Goal: Use online tool/utility: Utilize a website feature to perform a specific function

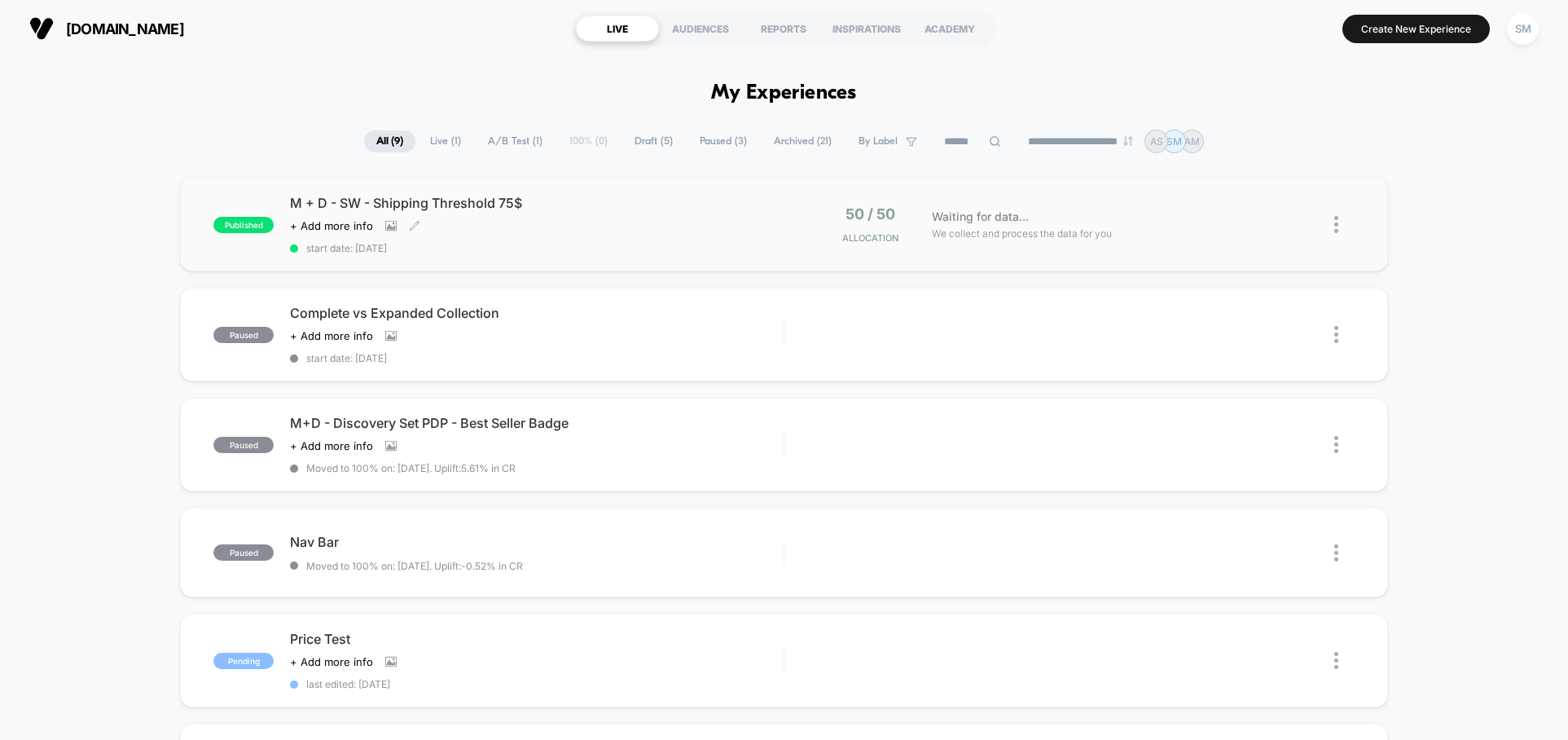
scroll to position [3, 0]
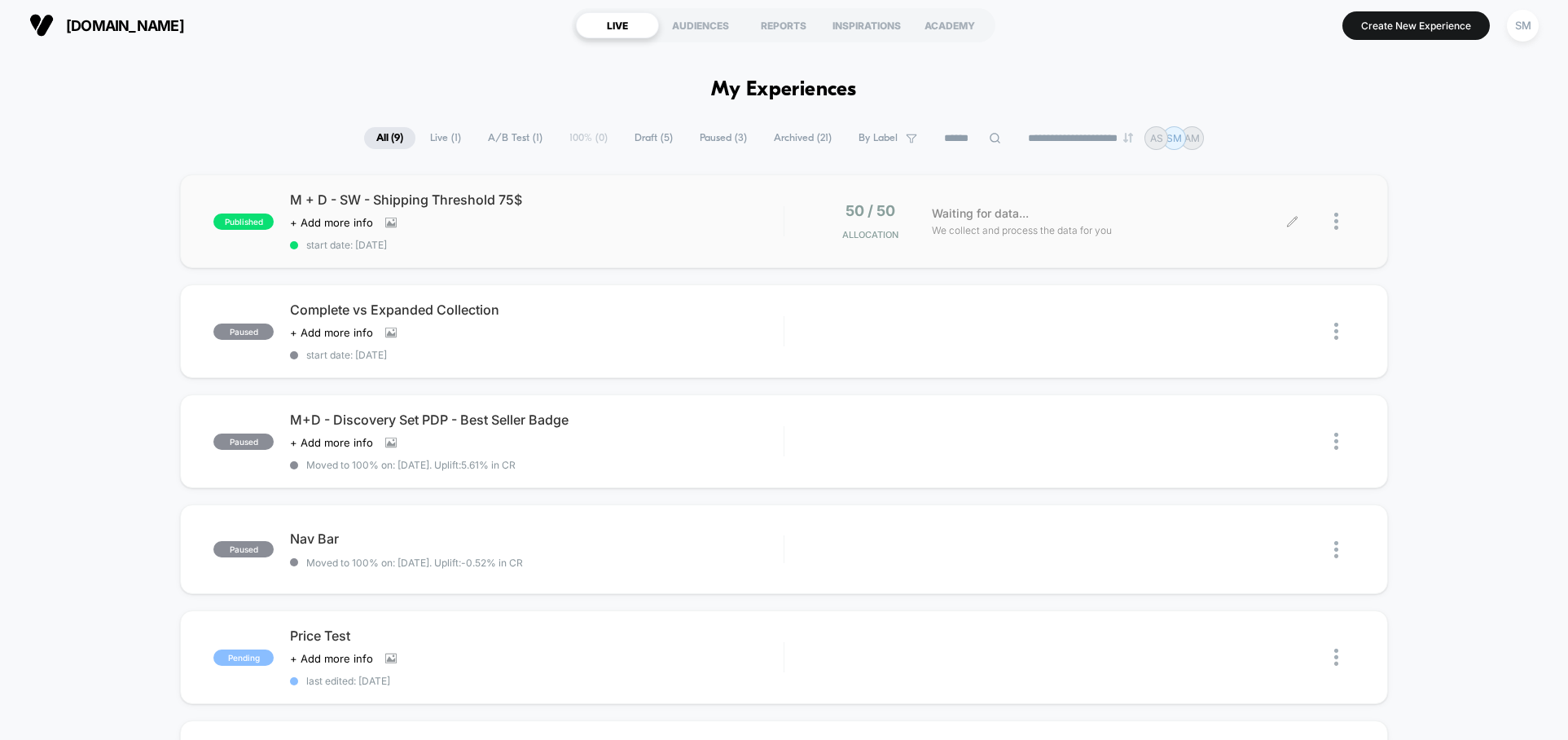
click at [1186, 227] on div "Waiting for data... We collect and process the data for you" at bounding box center [1108, 220] width 369 height 38
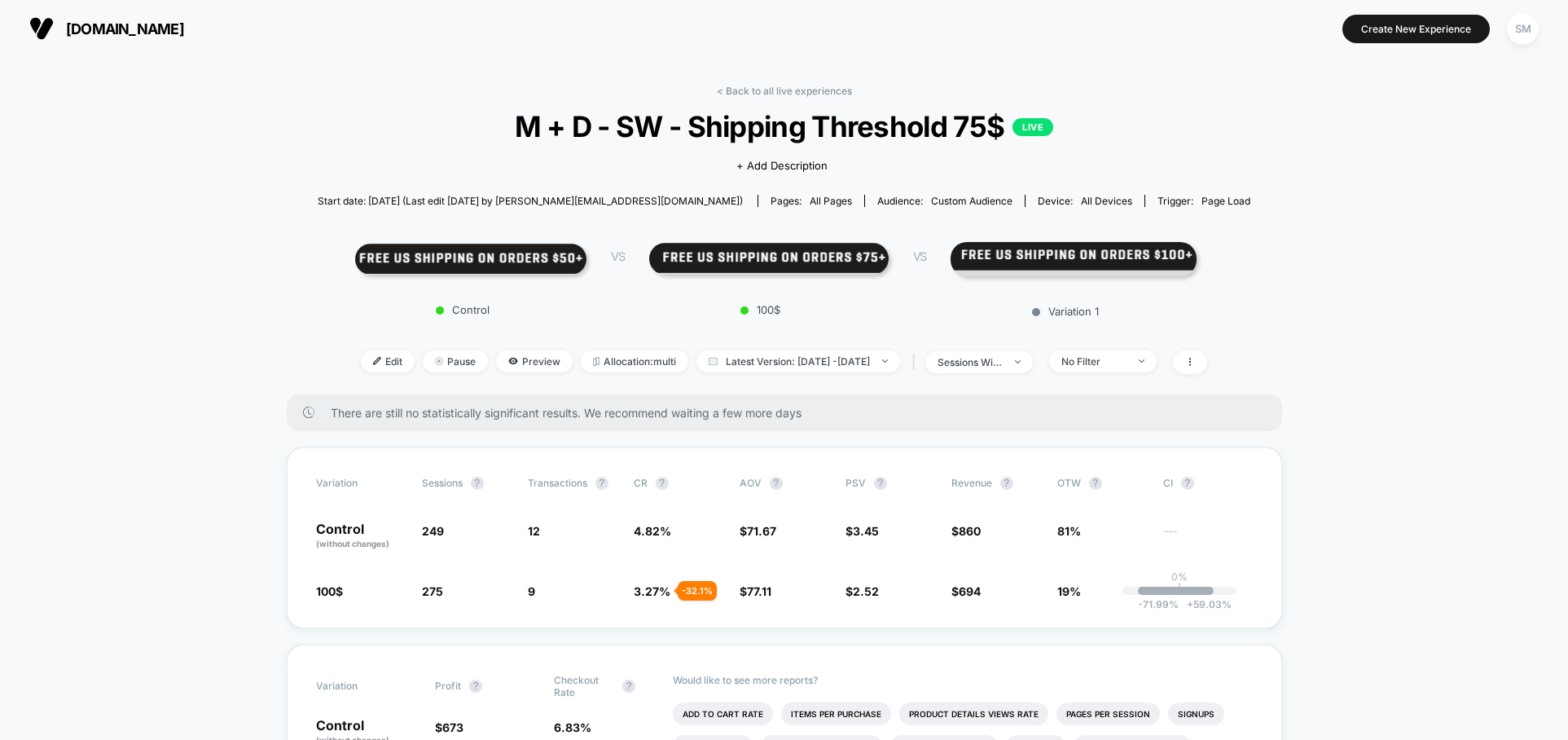
scroll to position [306, 0]
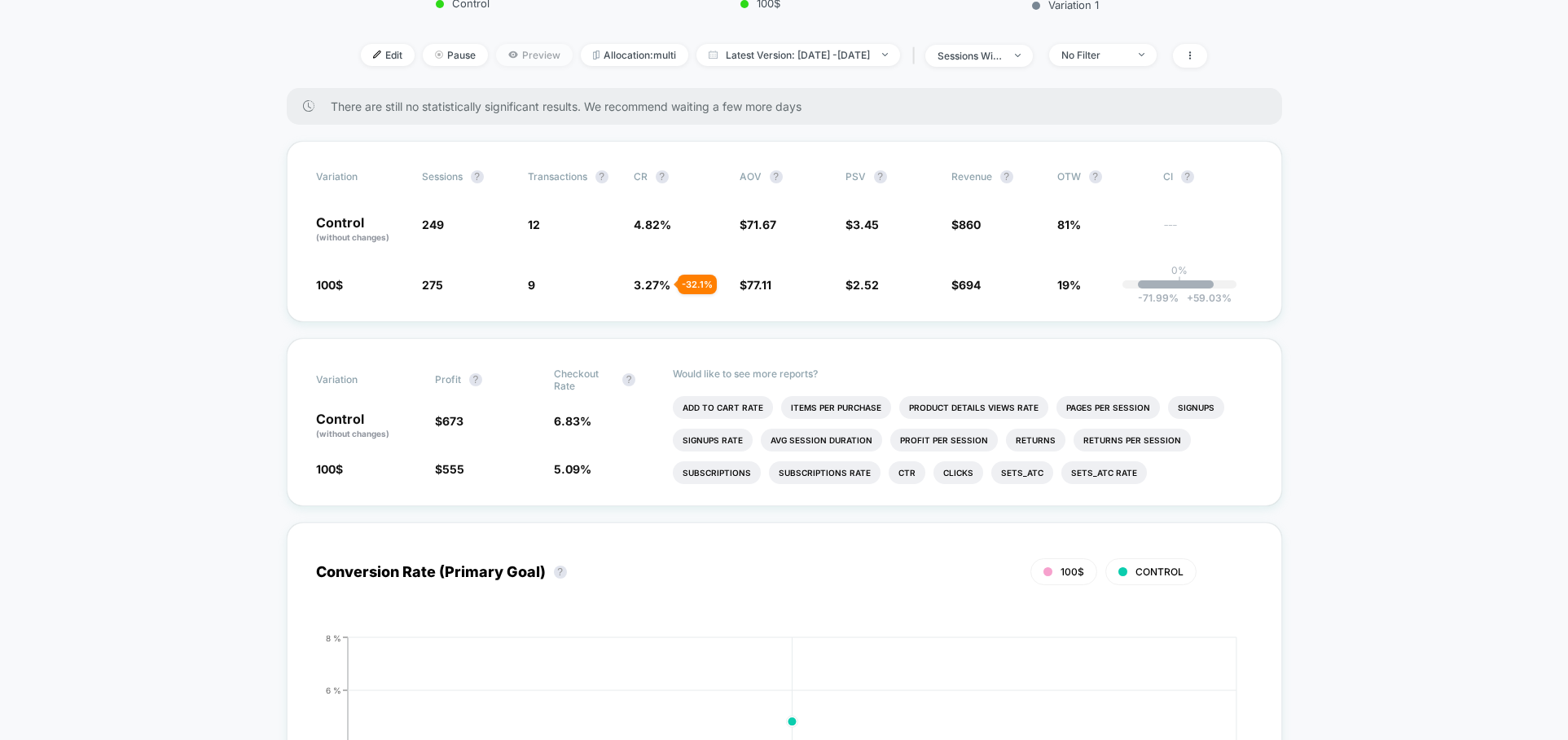
click at [510, 56] on span "Preview" at bounding box center [534, 55] width 77 height 22
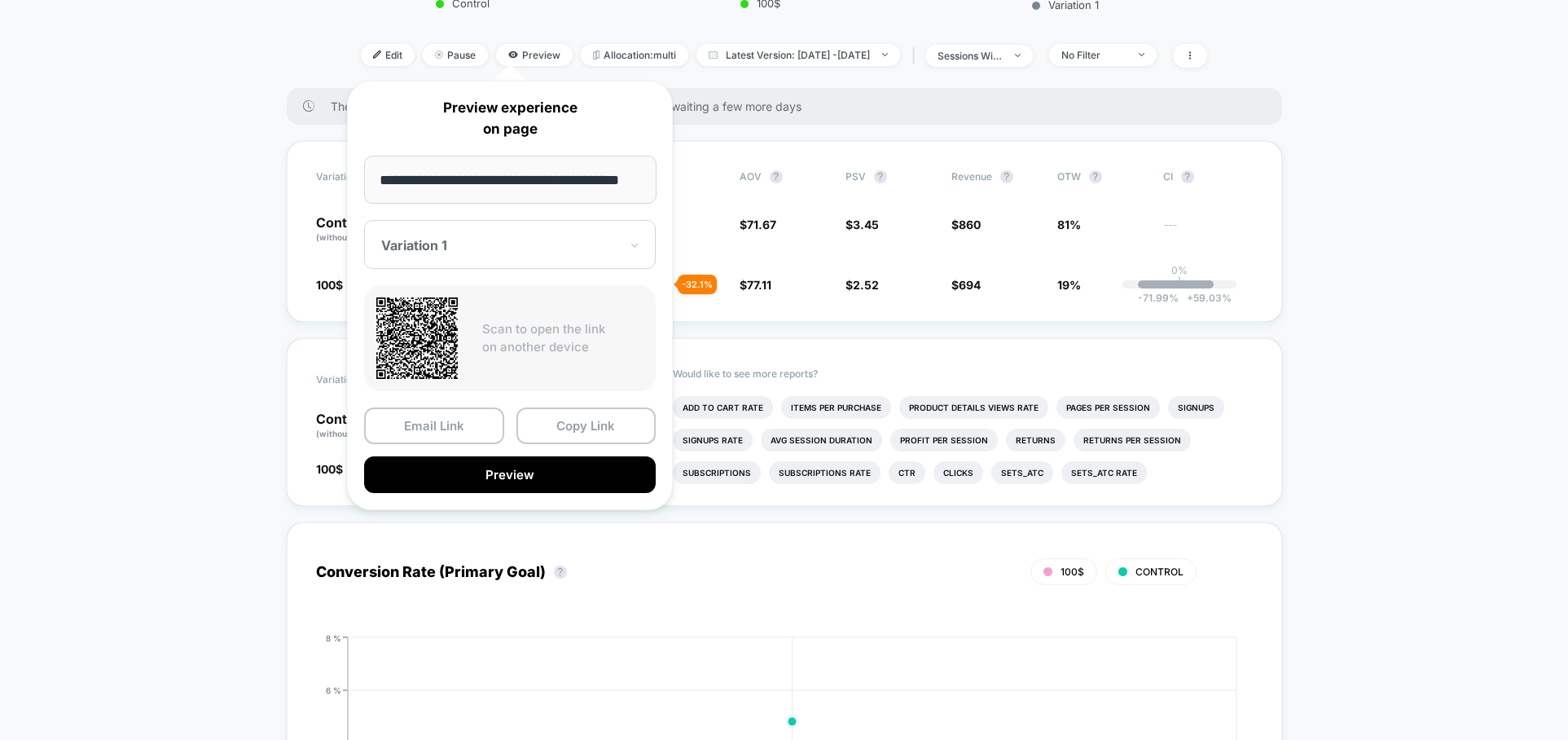
scroll to position [0, 0]
click at [582, 235] on div "Variation 1" at bounding box center [499, 245] width 241 height 19
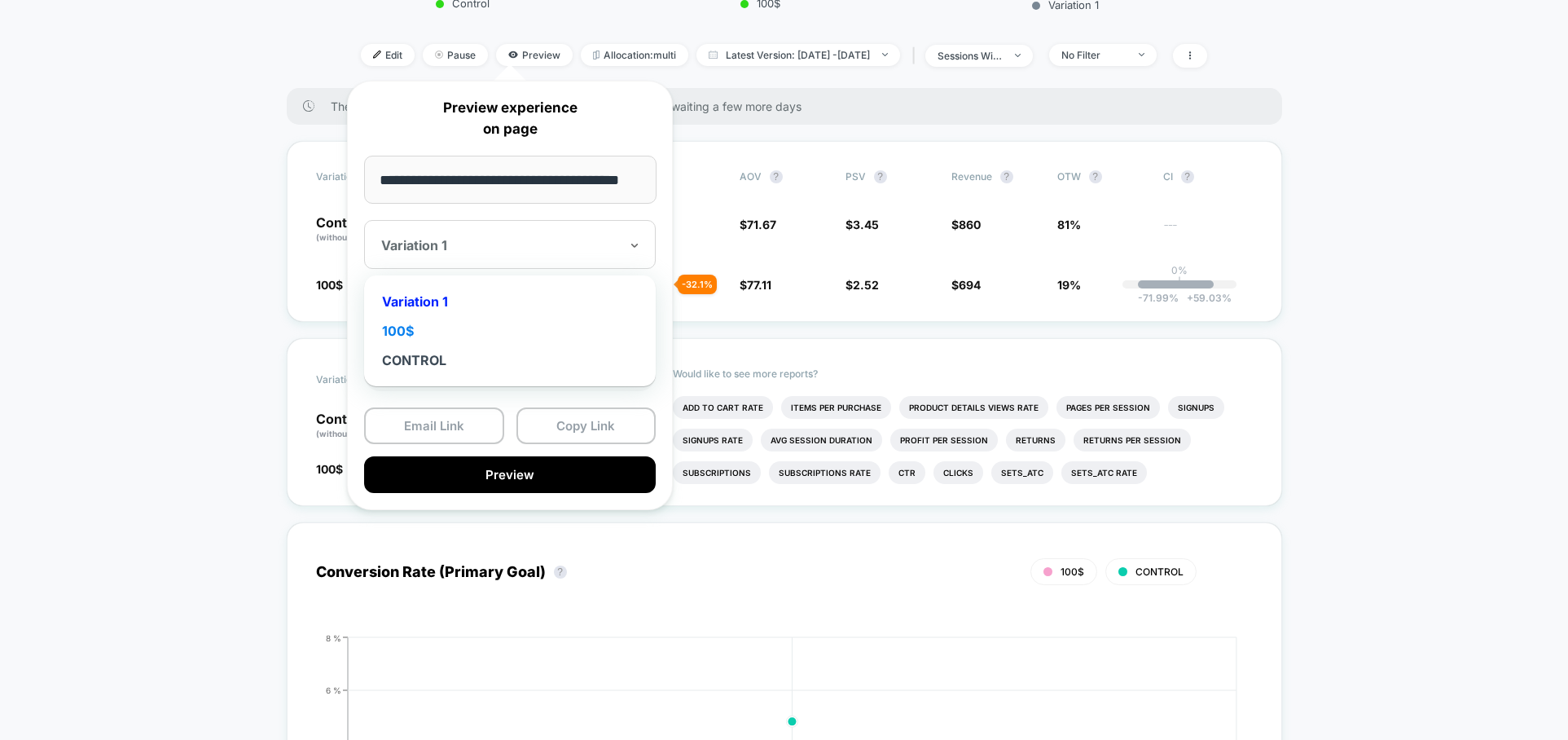
click at [532, 322] on div "100$" at bounding box center [510, 331] width 275 height 29
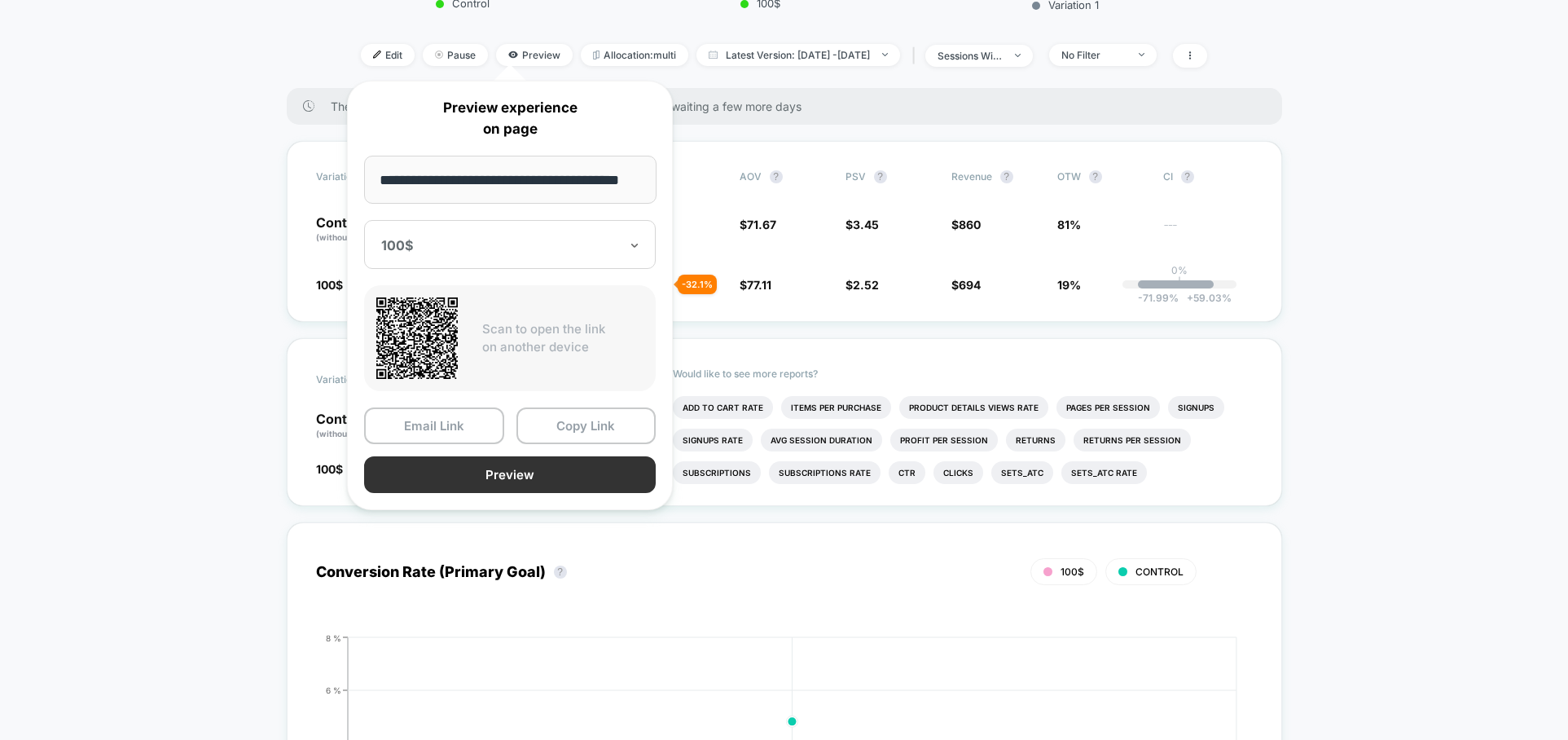
click at [520, 467] on button "Preview" at bounding box center [510, 475] width 291 height 37
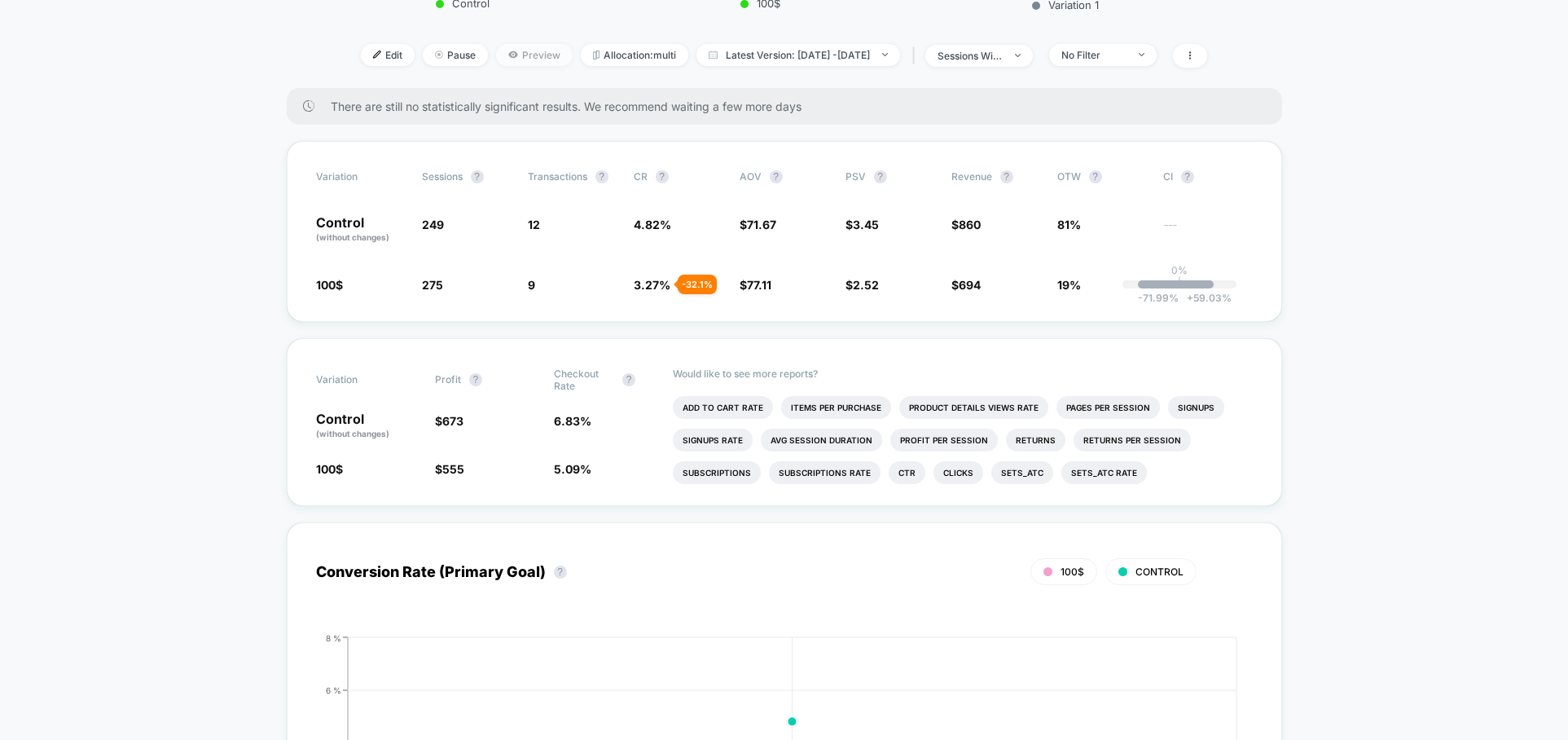
click at [514, 46] on span "Preview" at bounding box center [534, 55] width 77 height 22
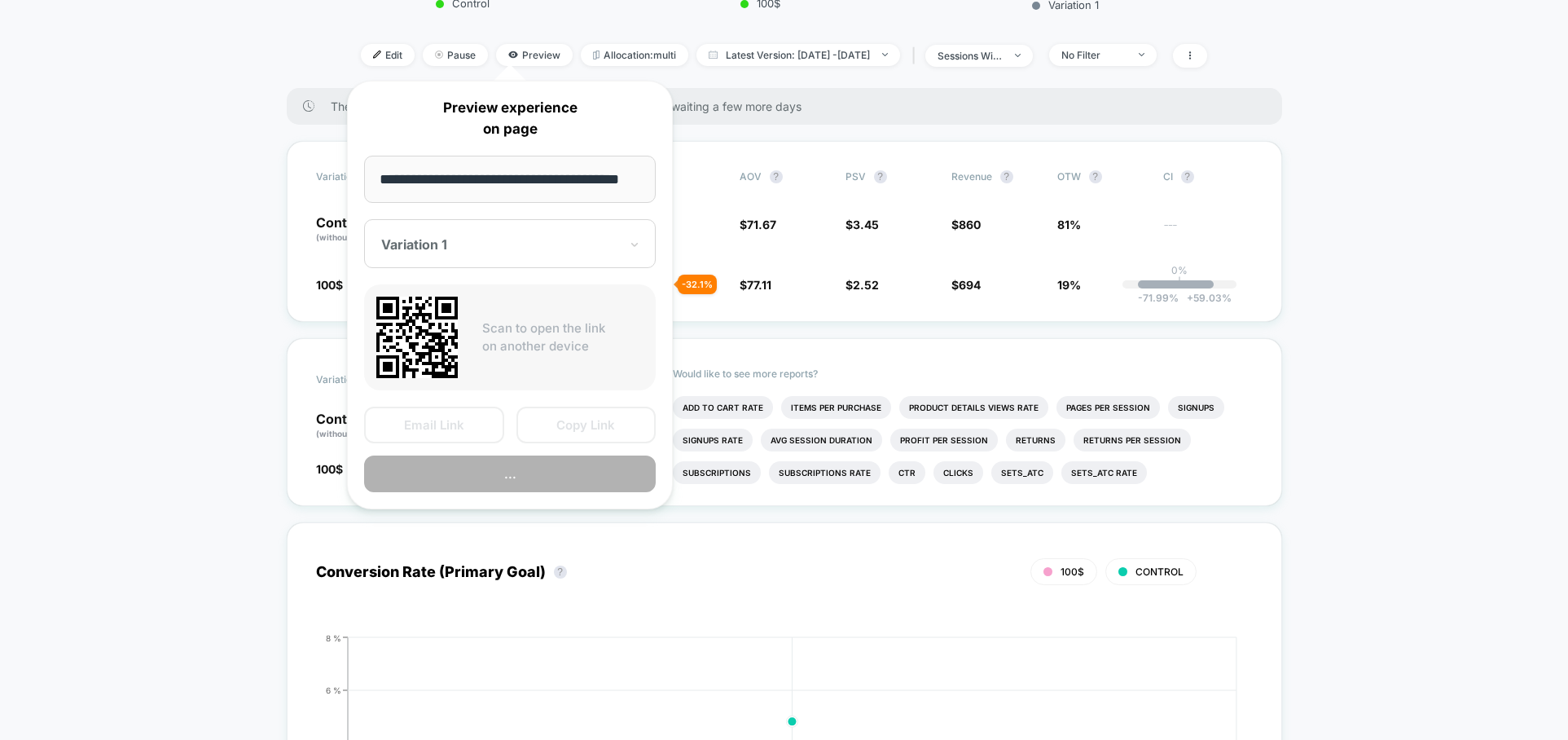
scroll to position [0, 18]
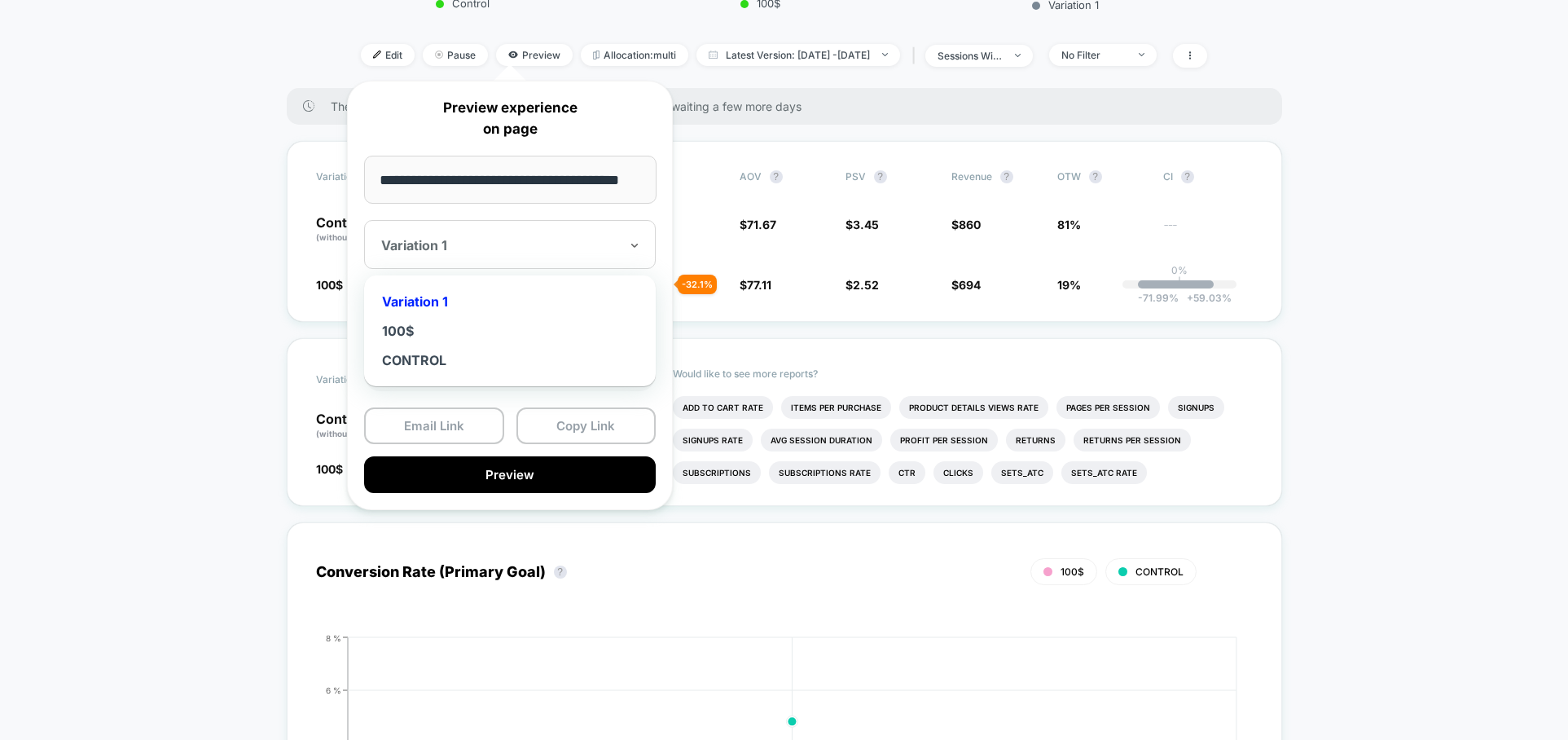
click at [577, 249] on div at bounding box center [500, 245] width 238 height 17
click at [551, 341] on div "100$" at bounding box center [510, 331] width 275 height 29
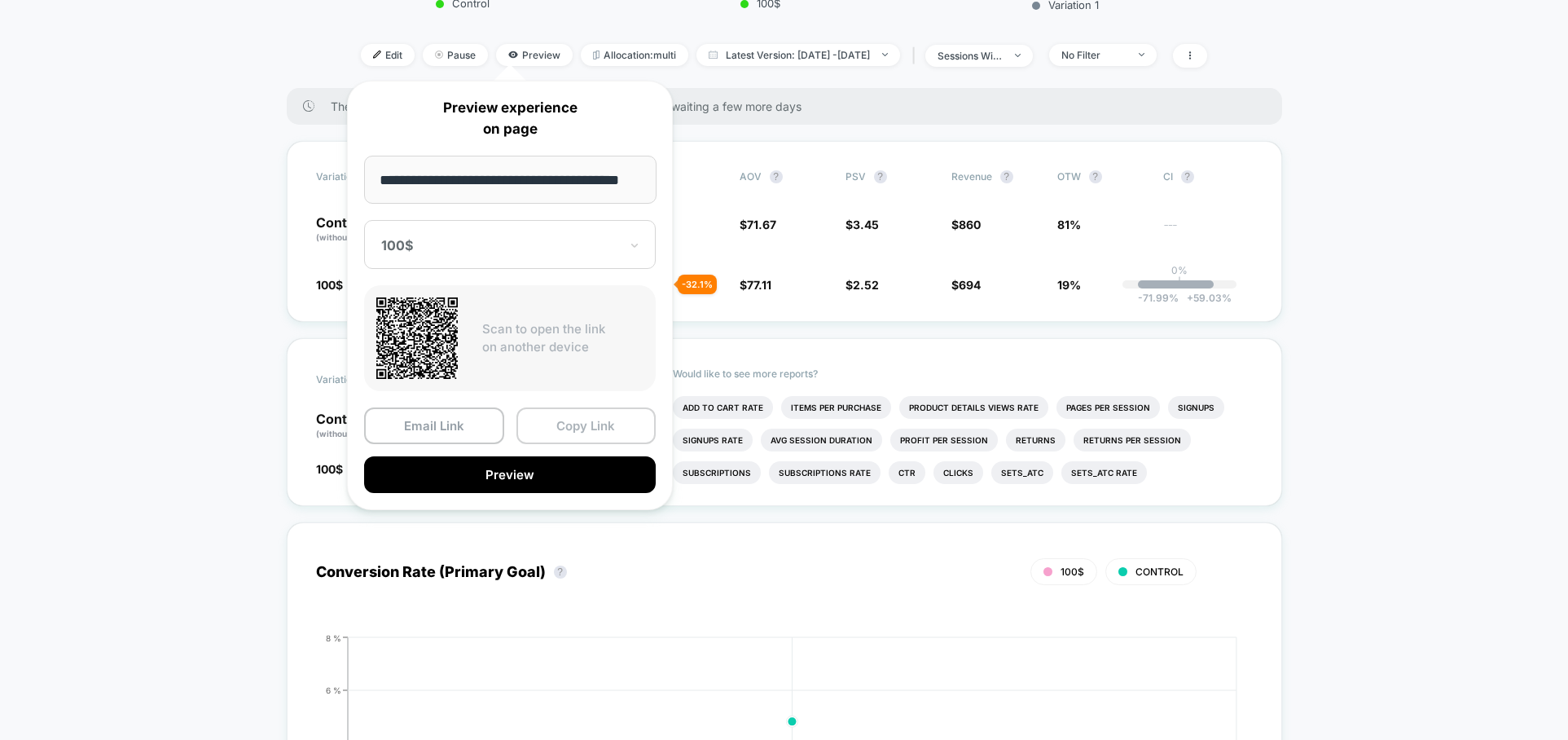
click at [585, 435] on button "Copy Link" at bounding box center [587, 426] width 140 height 37
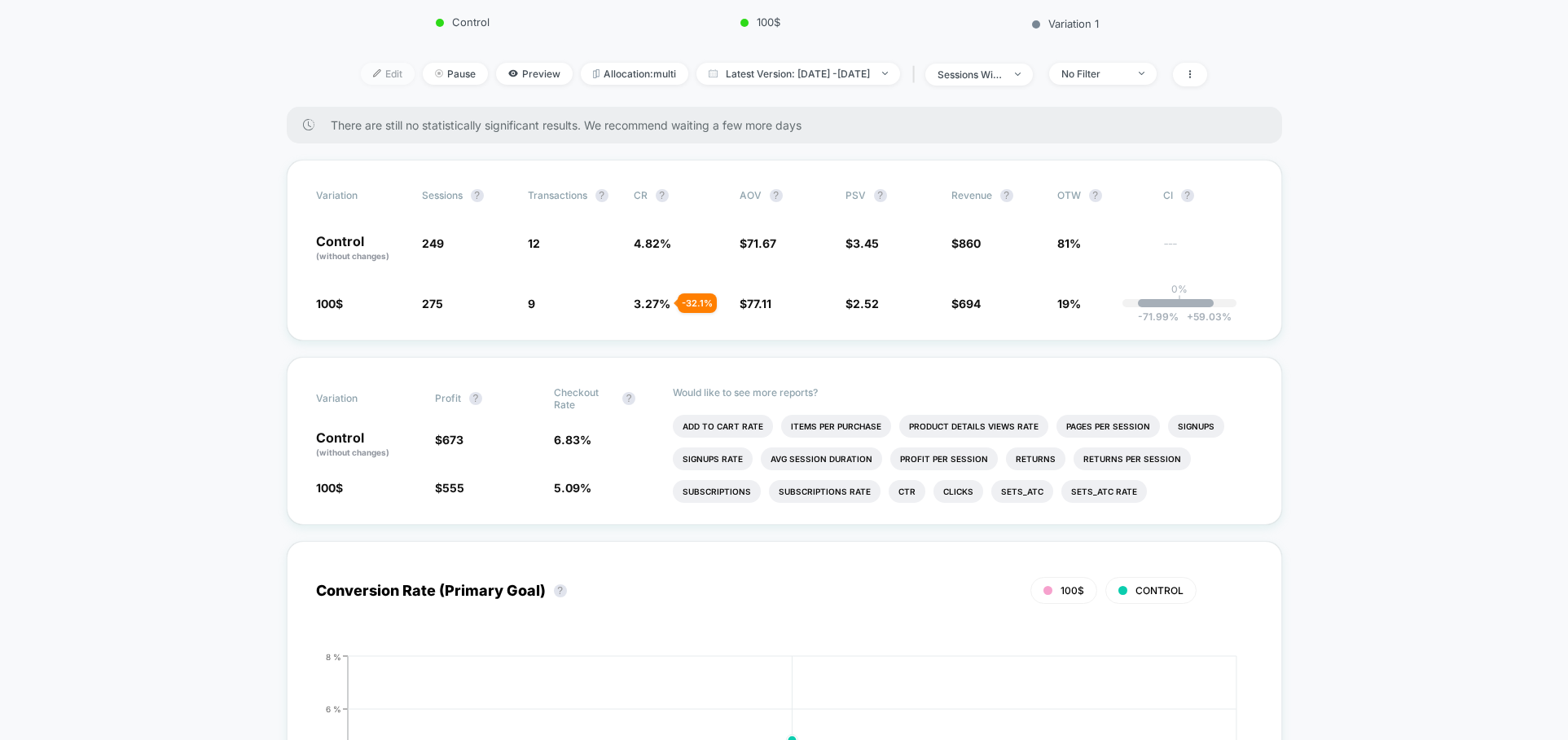
scroll to position [279, 0]
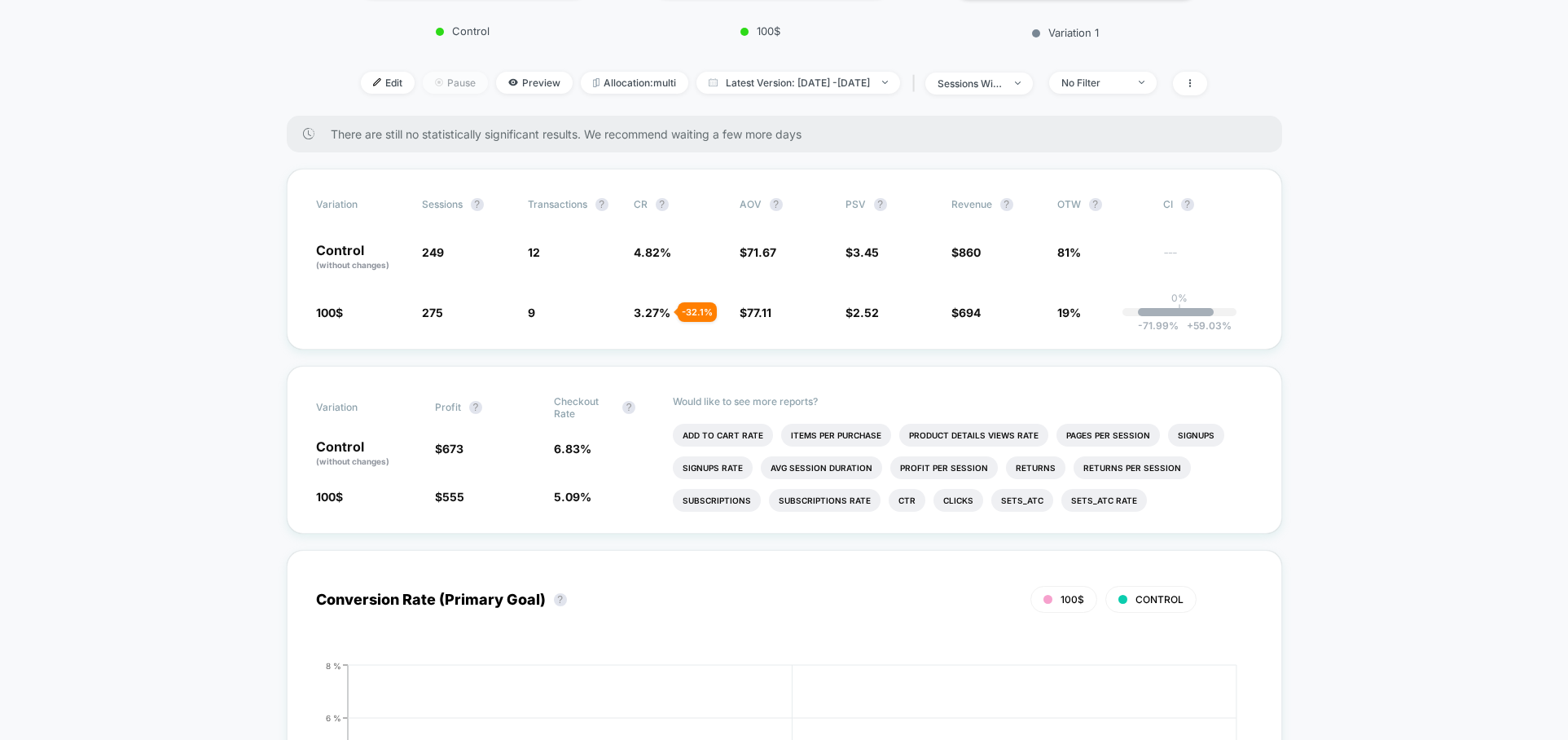
click at [434, 77] on span "Pause" at bounding box center [455, 83] width 65 height 22
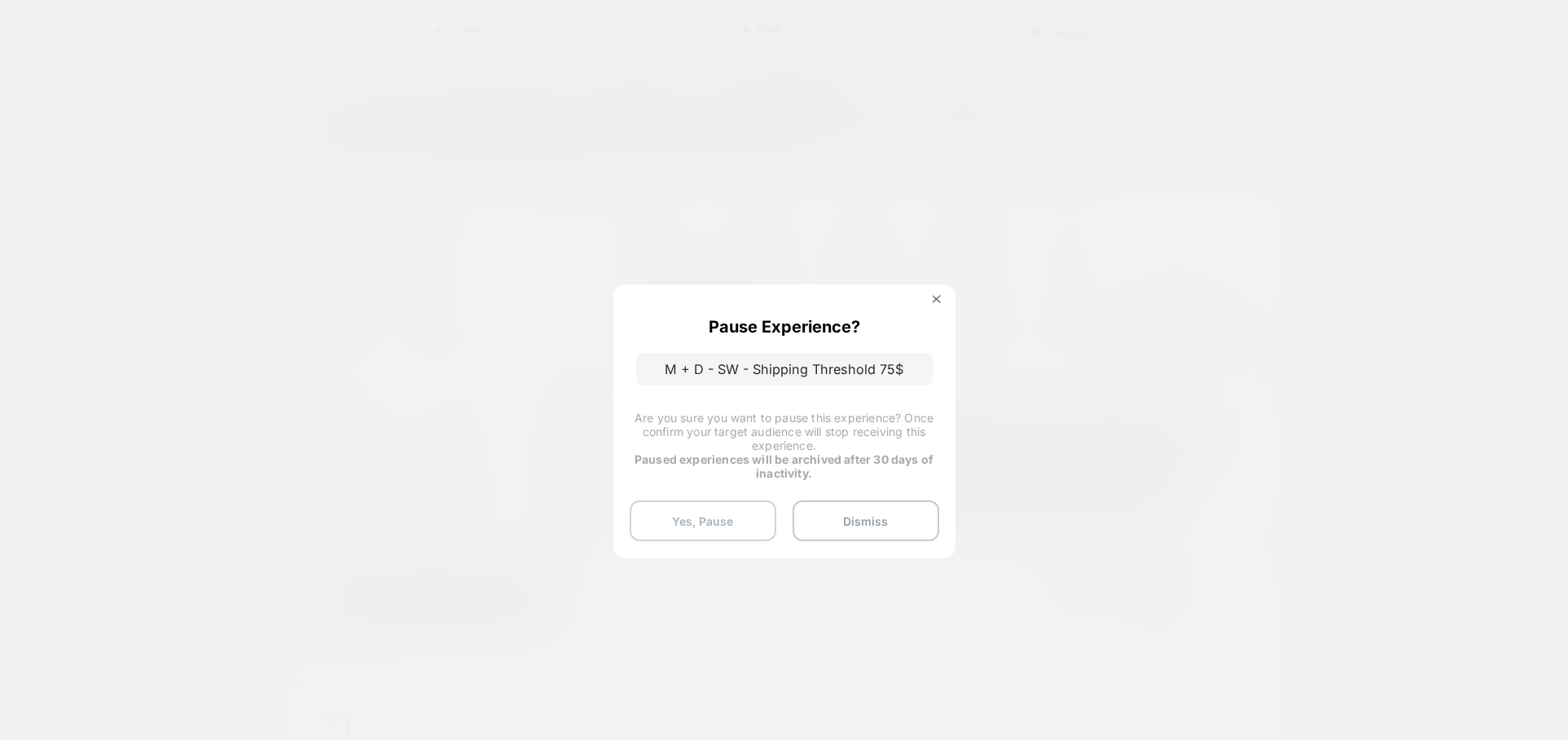
click at [722, 527] on button "Yes, Pause" at bounding box center [703, 521] width 146 height 41
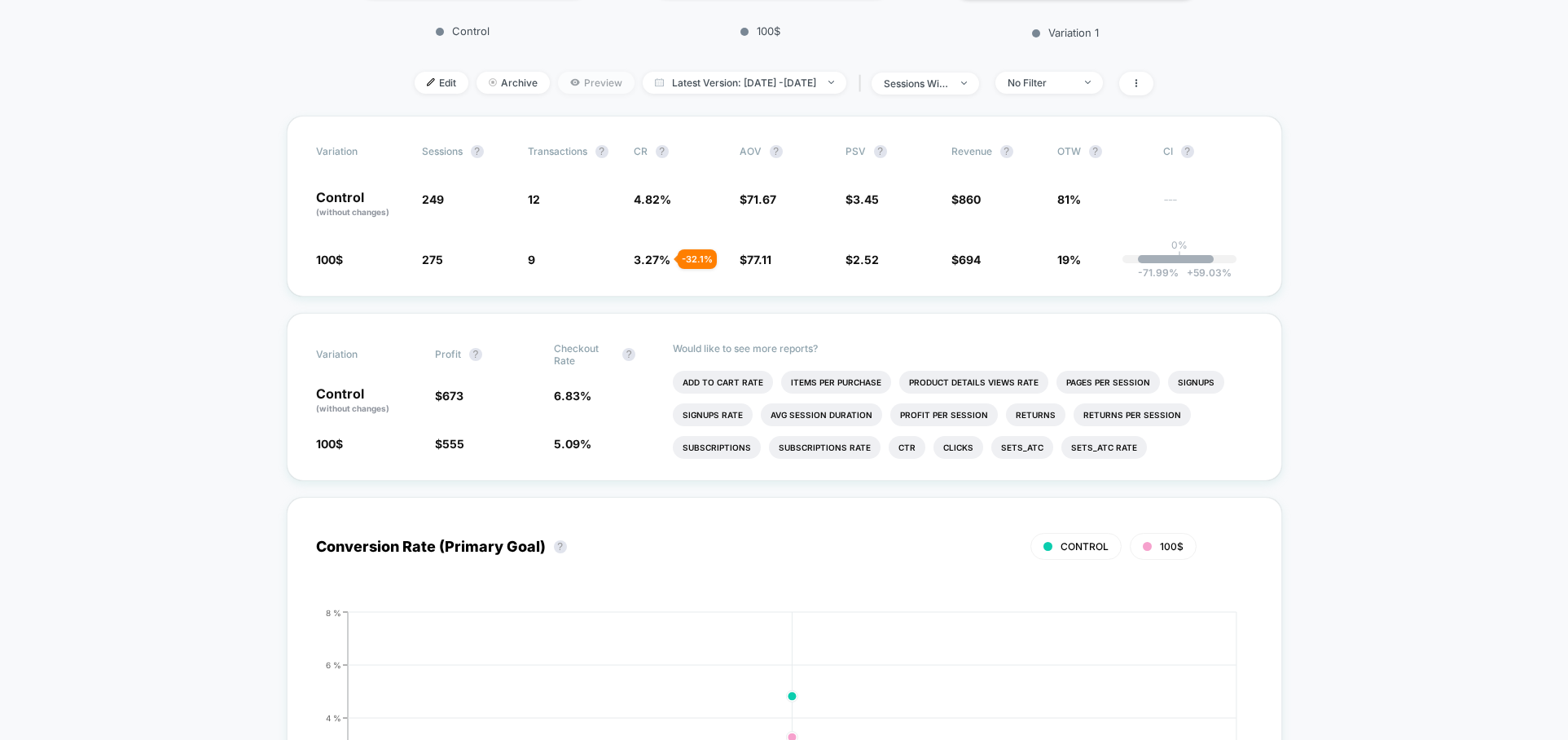
click at [563, 79] on span "Preview" at bounding box center [595, 83] width 77 height 22
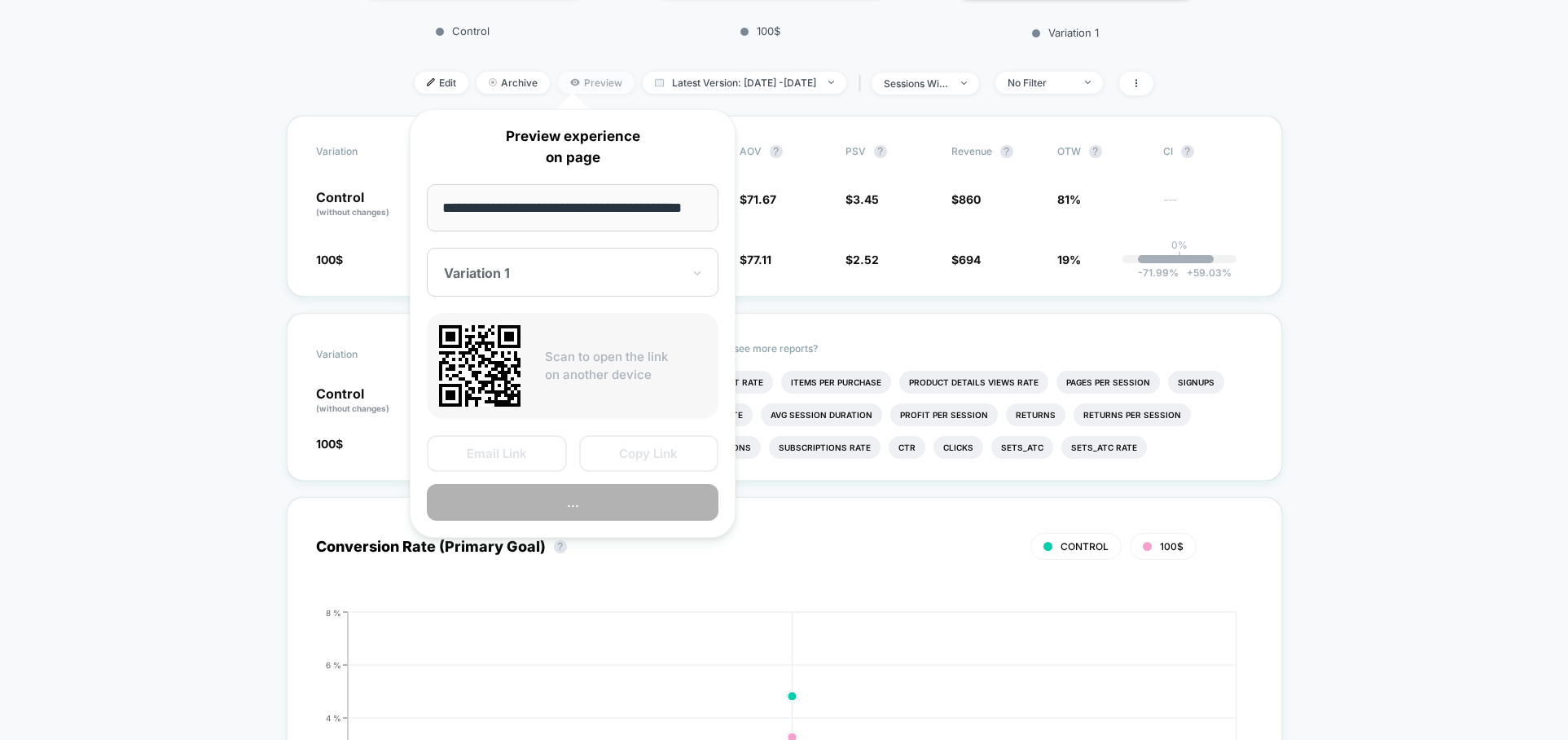
scroll to position [0, 18]
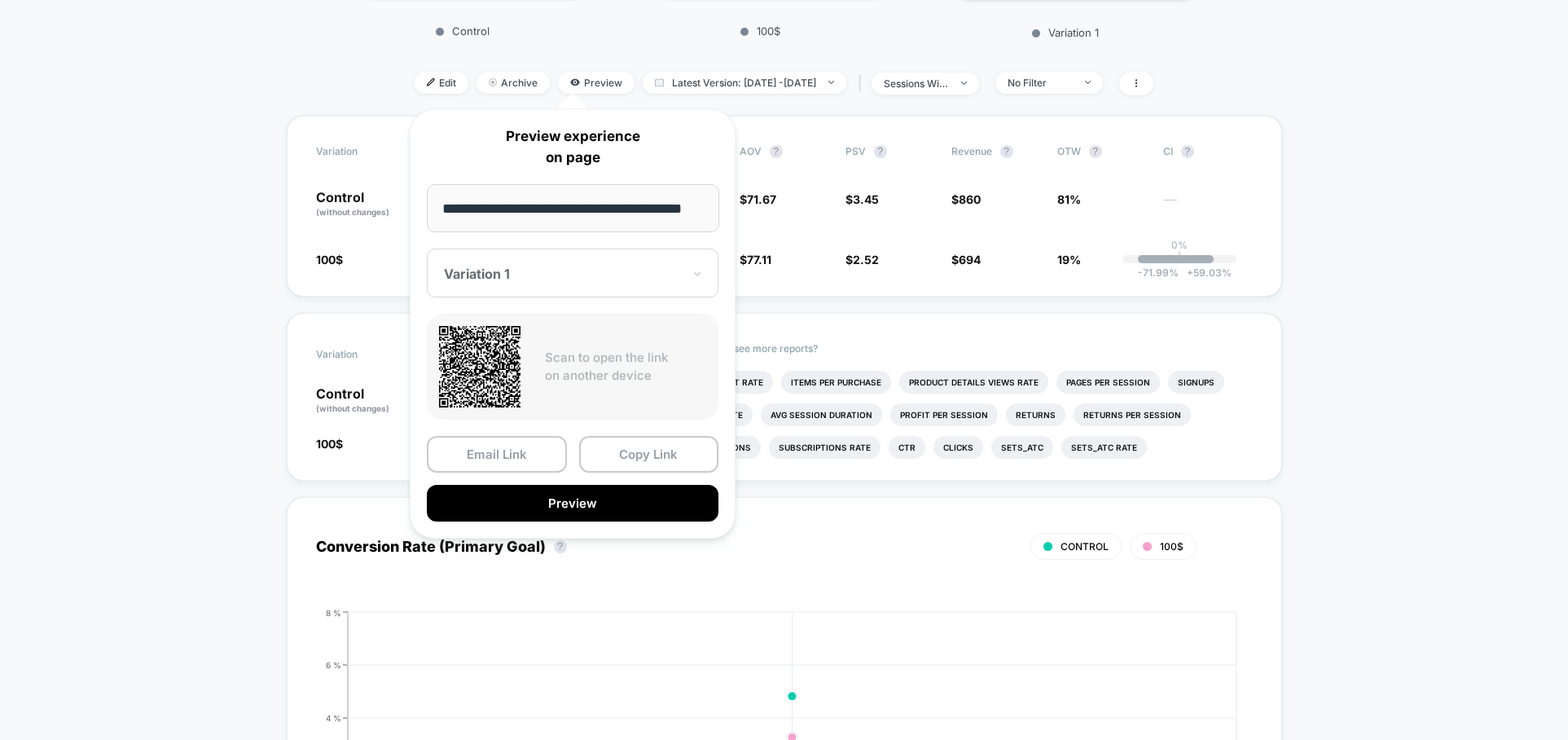
click at [609, 270] on div at bounding box center [562, 273] width 238 height 17
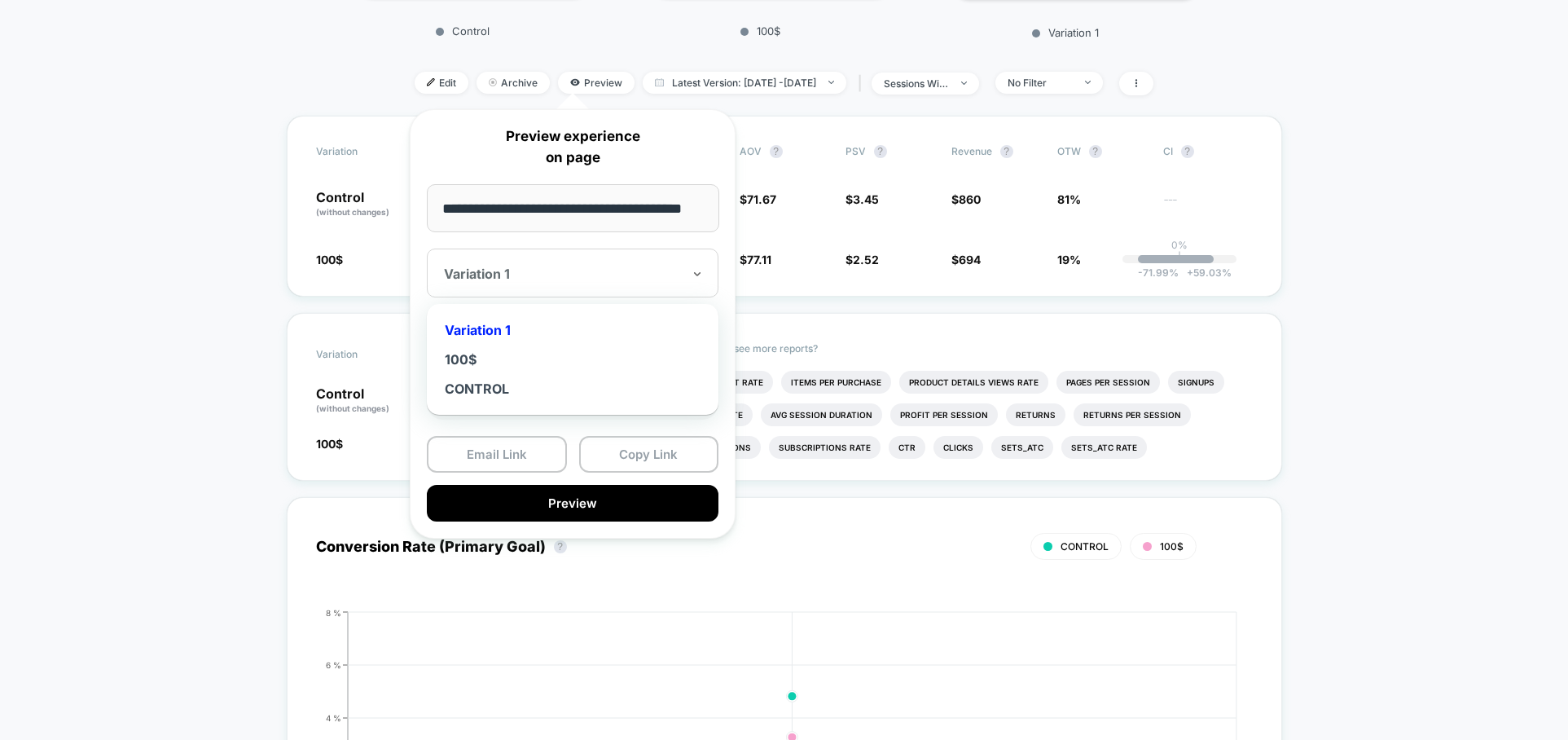
scroll to position [0, 0]
click at [578, 364] on div "100$" at bounding box center [572, 359] width 275 height 29
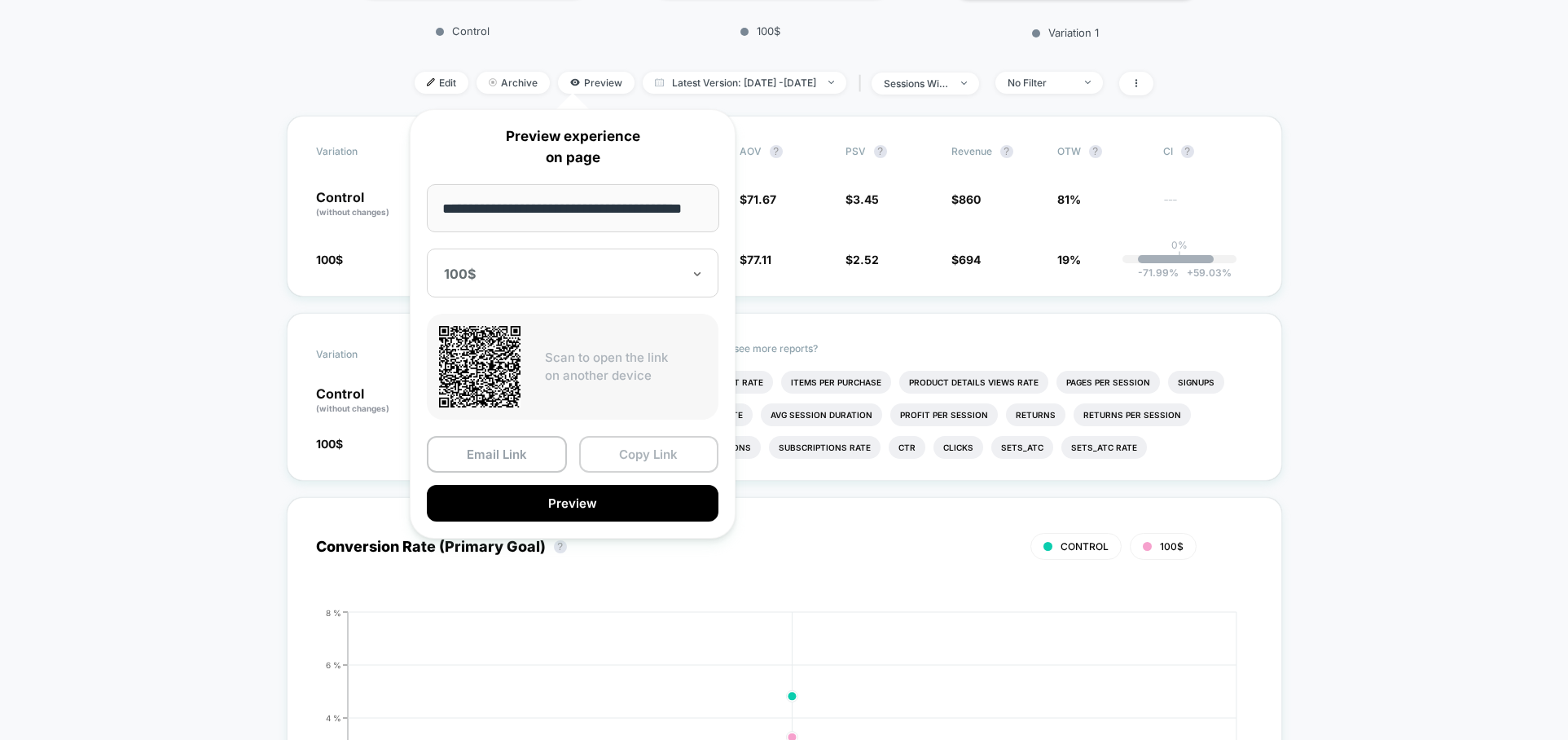
click at [629, 451] on button "Copy Link" at bounding box center [649, 454] width 140 height 37
